Goal: Transaction & Acquisition: Purchase product/service

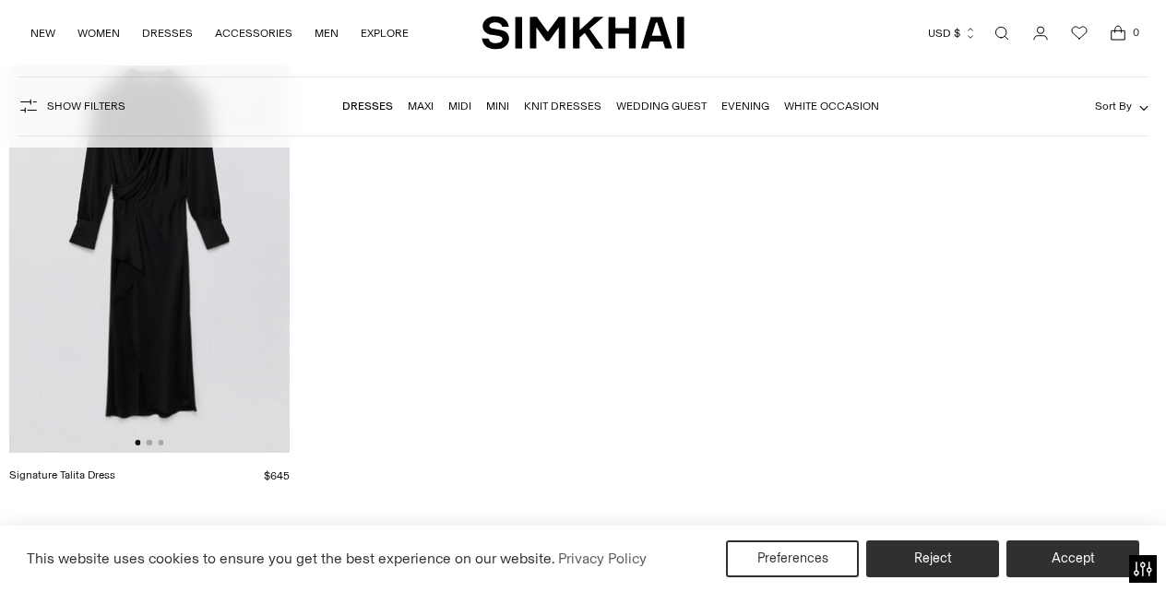
scroll to position [22977, 0]
click at [502, 108] on link "Mini" at bounding box center [497, 106] width 23 height 13
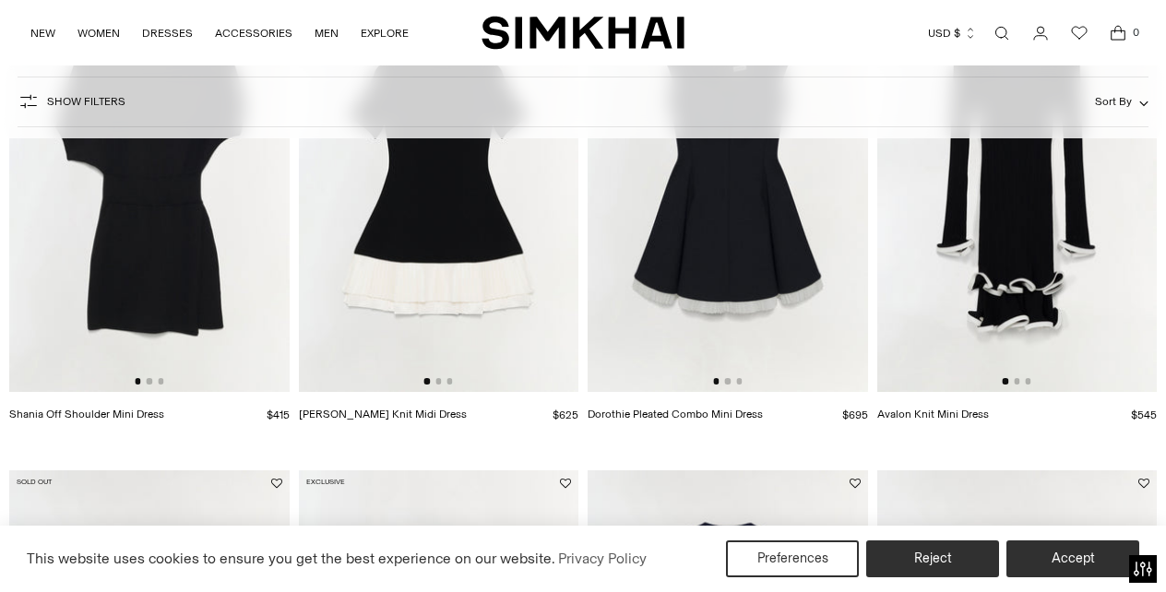
scroll to position [1821, 0]
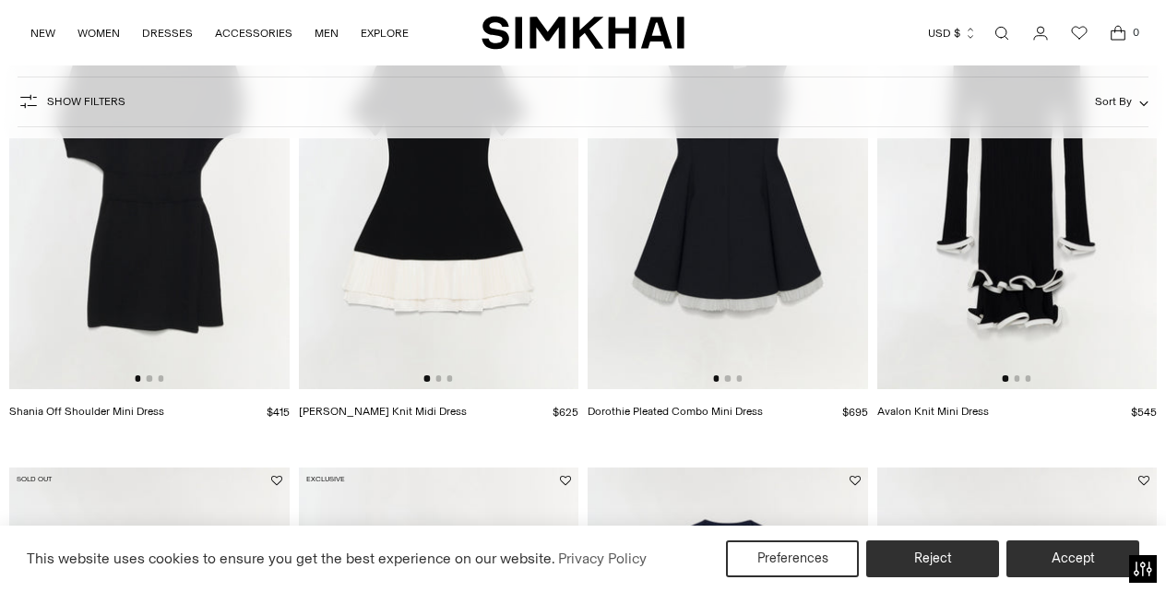
click at [1034, 272] on img at bounding box center [1018, 180] width 281 height 420
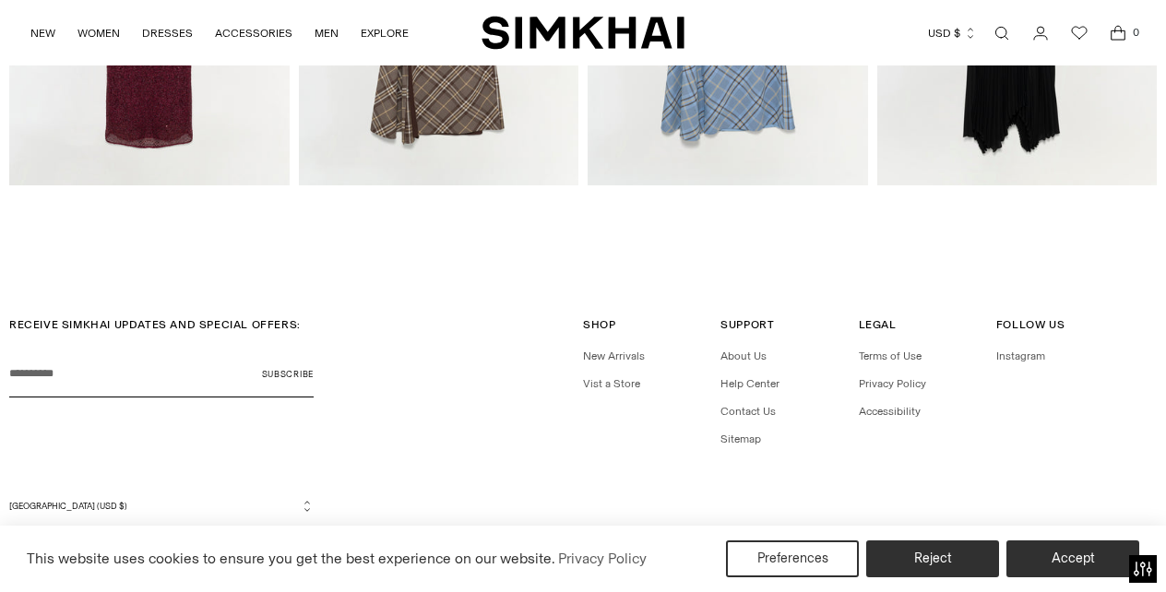
scroll to position [2721, 0]
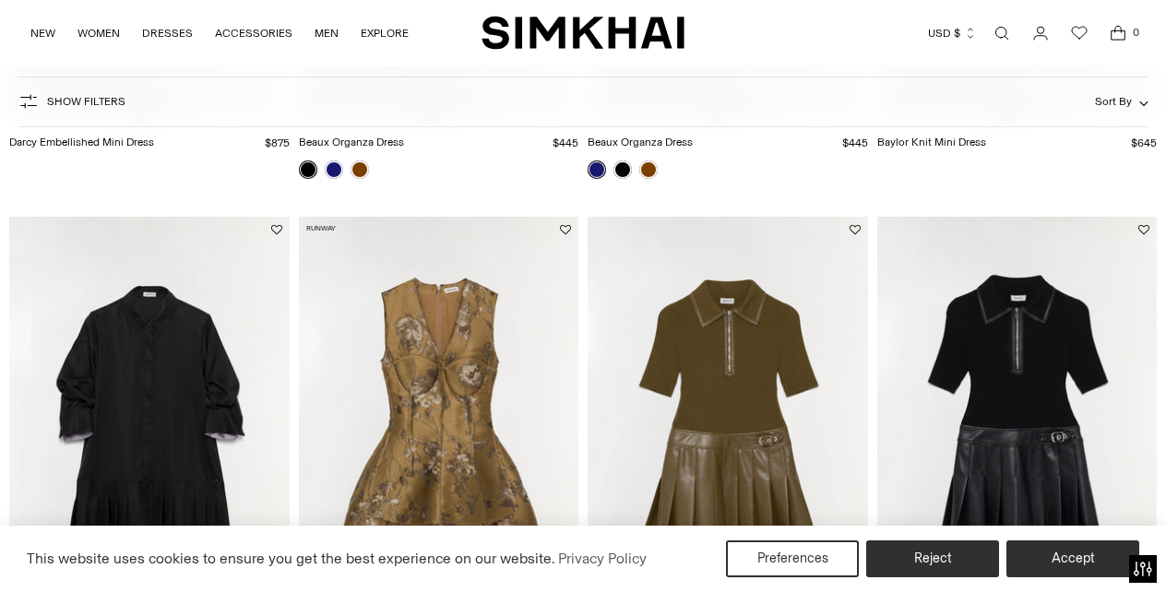
scroll to position [1048, 0]
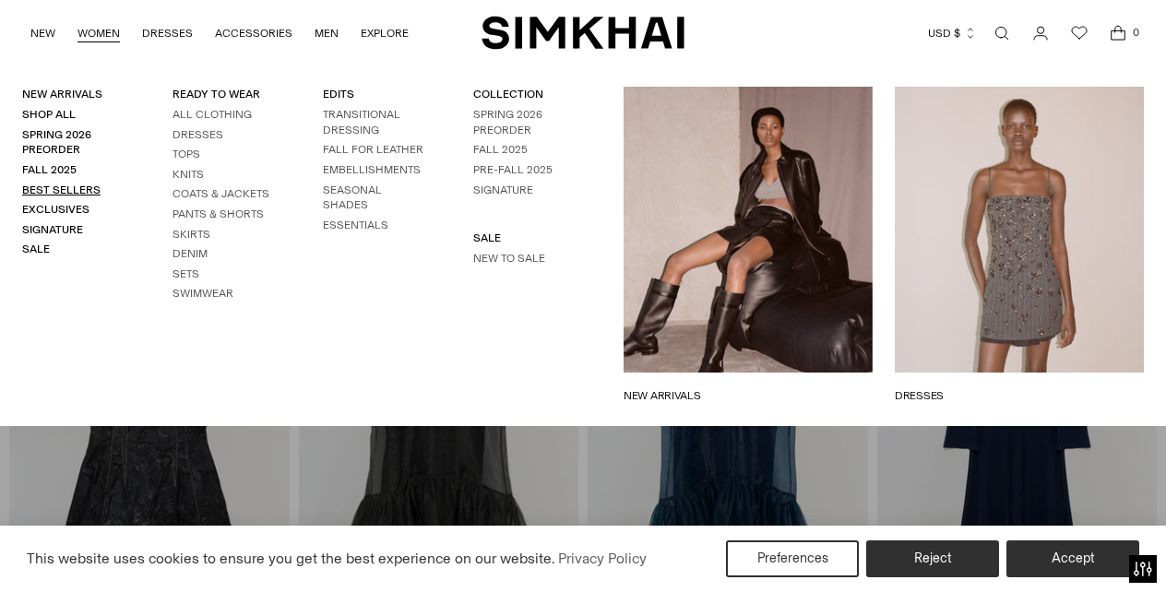
click at [80, 194] on link "Best Sellers" at bounding box center [61, 190] width 78 height 13
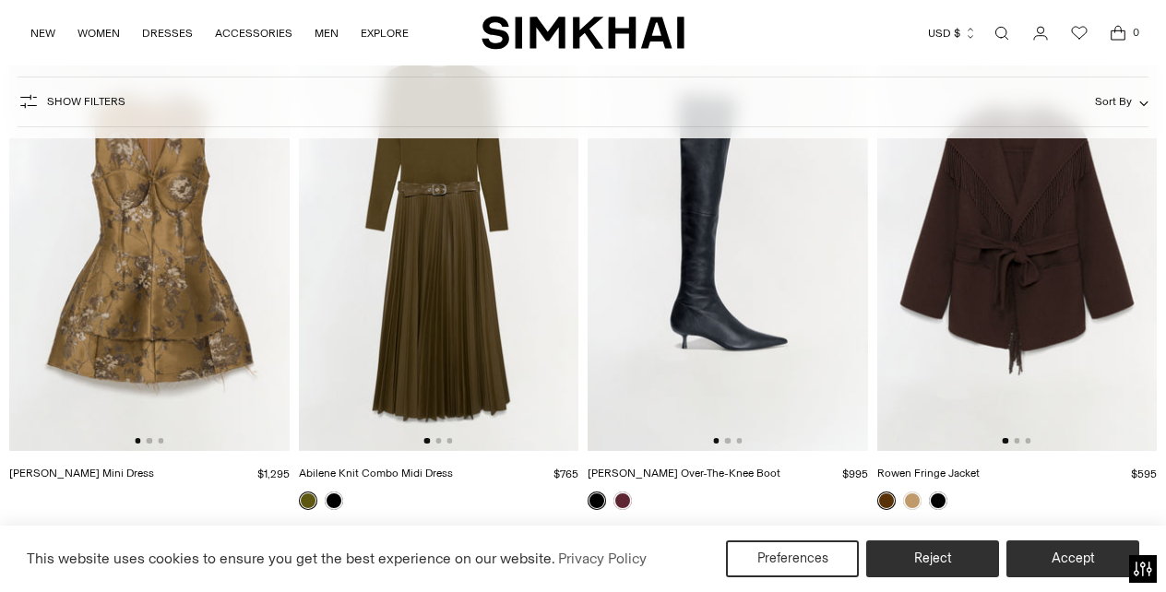
scroll to position [229, 0]
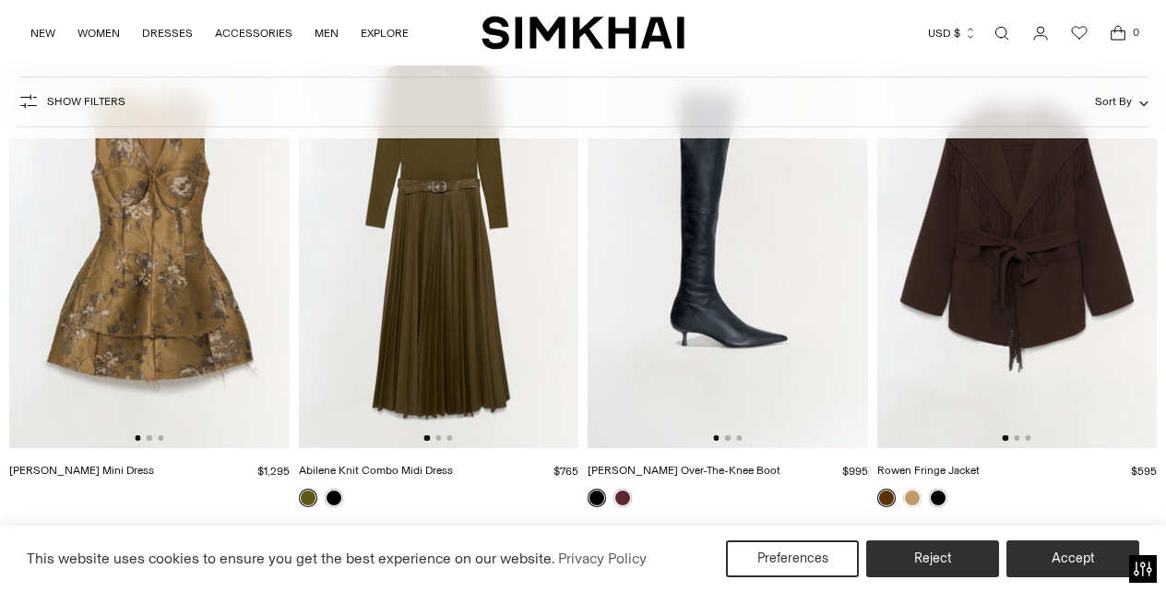
click at [141, 341] on img at bounding box center [149, 239] width 281 height 420
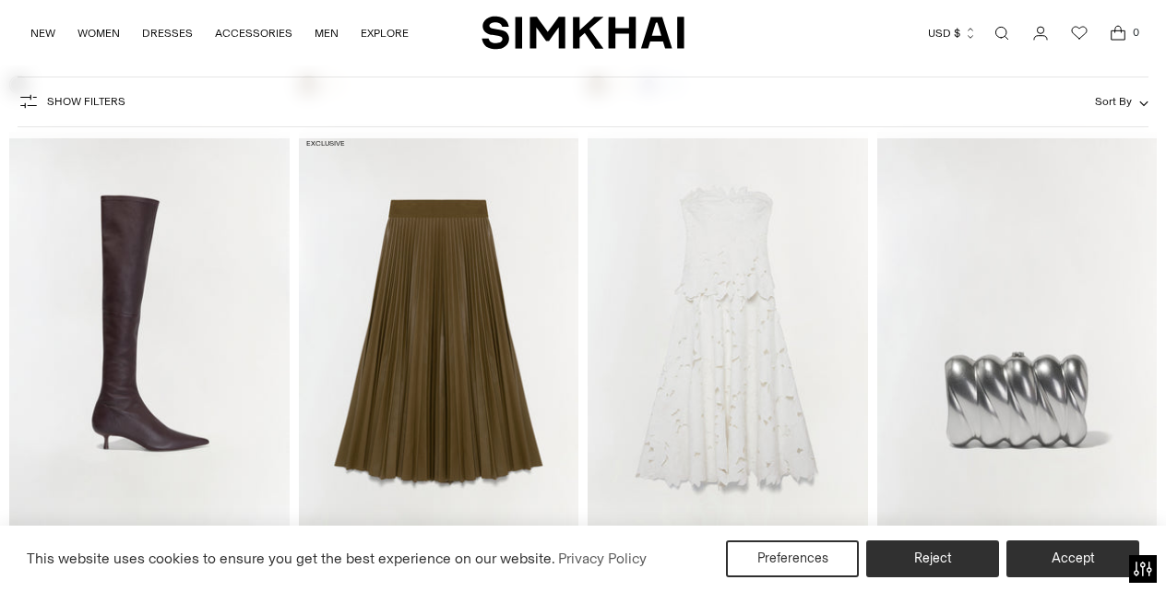
scroll to position [6850, 0]
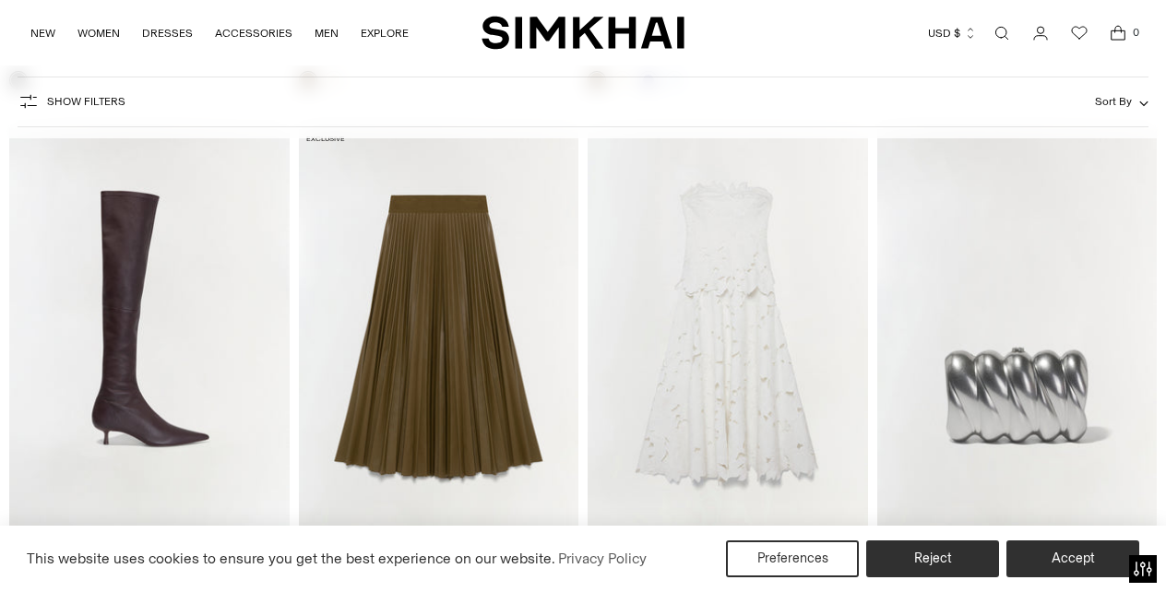
click at [711, 327] on img at bounding box center [728, 337] width 281 height 420
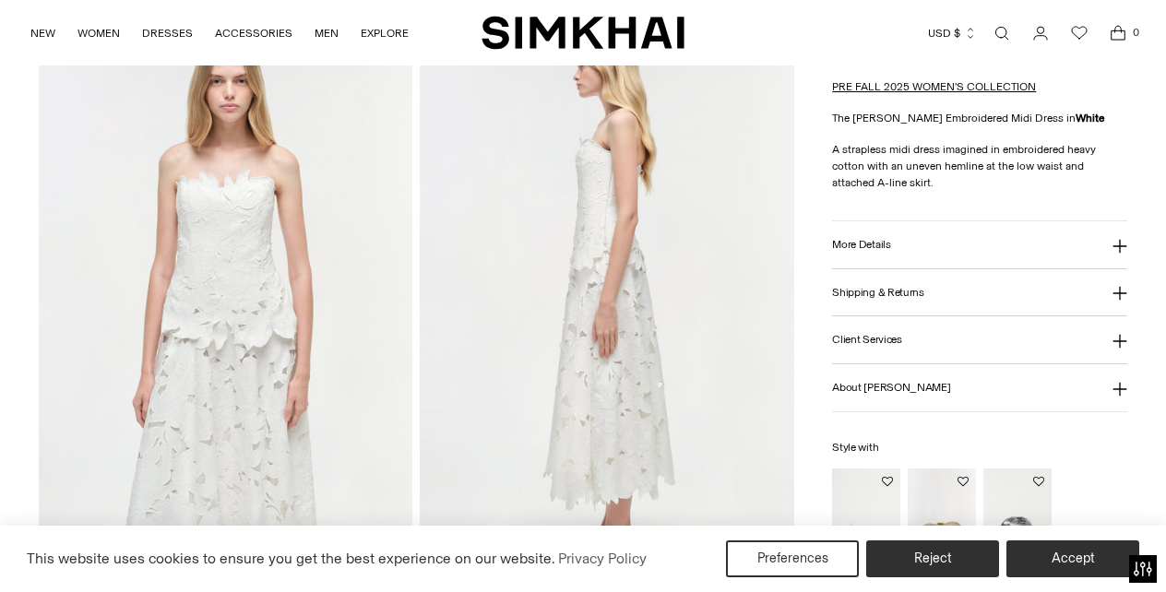
scroll to position [692, 0]
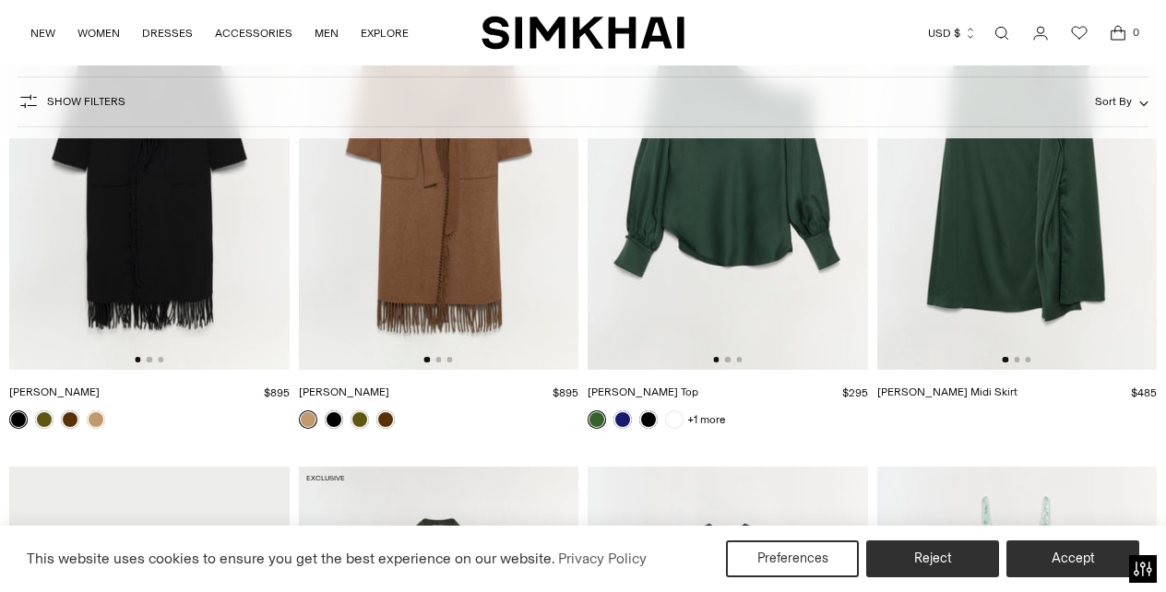
scroll to position [8985, 0]
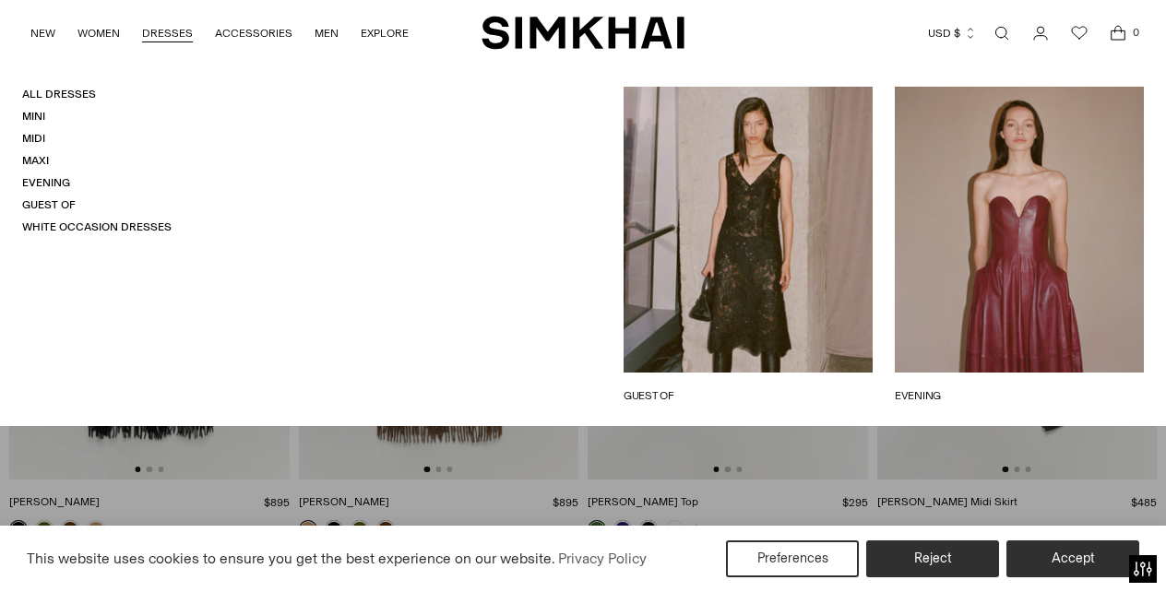
click at [173, 33] on link "DRESSES" at bounding box center [167, 33] width 51 height 41
